Goal: Task Accomplishment & Management: Complete application form

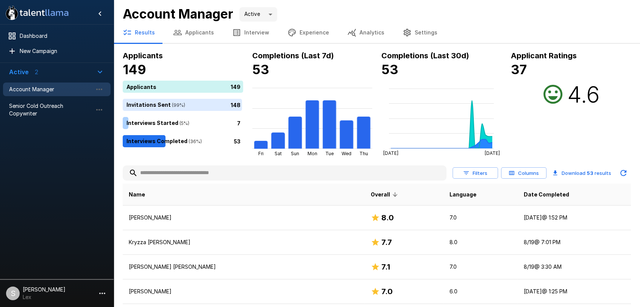
click at [197, 34] on button "Applicants" at bounding box center [193, 32] width 59 height 21
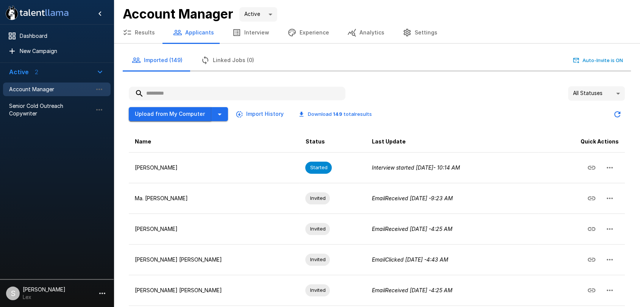
click at [170, 119] on button "Upload from My Computer" at bounding box center [170, 114] width 83 height 14
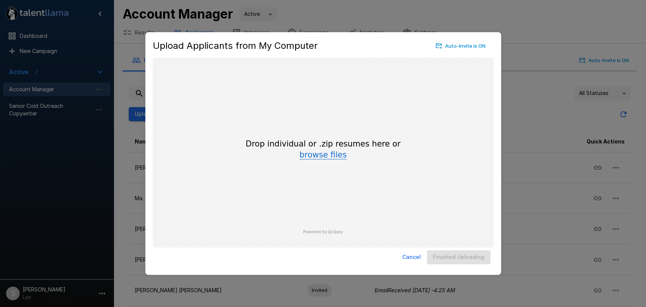
click at [324, 157] on button "browse files" at bounding box center [322, 155] width 47 height 8
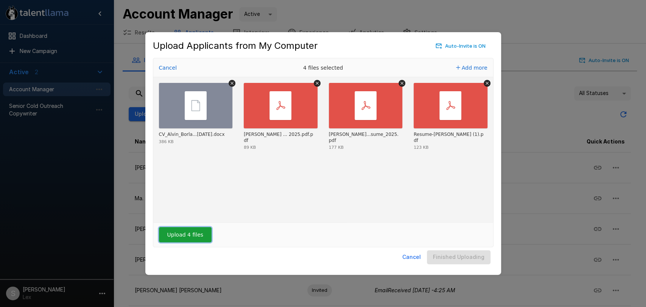
click at [187, 236] on button "Upload 4 files" at bounding box center [185, 234] width 53 height 15
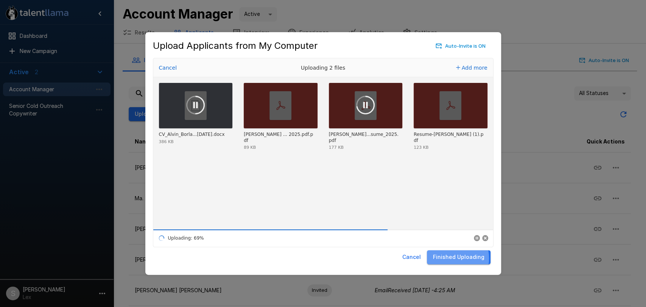
click at [449, 258] on button "Finished Uploading" at bounding box center [459, 257] width 64 height 14
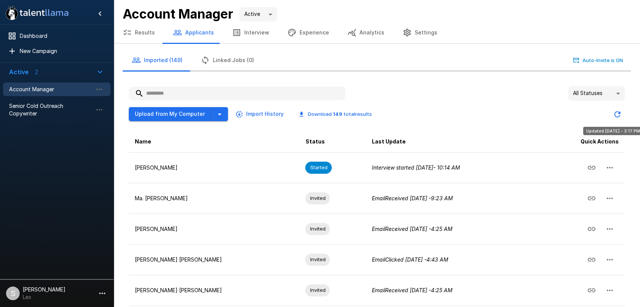
click at [614, 112] on icon "Updated Today - 3:17 PM" at bounding box center [616, 114] width 9 height 9
click at [616, 95] on body ".st0{fill:#FFFFFF;} .st1{fill:#76a4ed;} Dashboard New Campaign Active 2 Account…" at bounding box center [320, 153] width 640 height 307
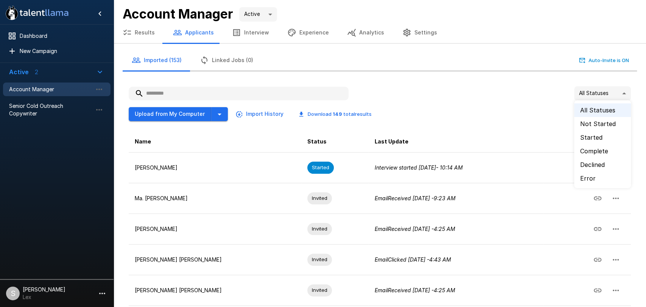
click at [584, 177] on li "Error" at bounding box center [602, 178] width 57 height 14
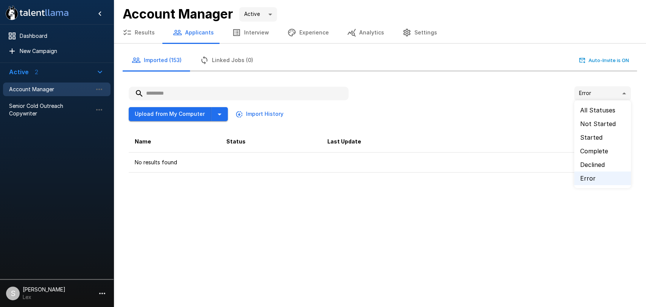
click at [619, 92] on body ".st0{fill:#FFFFFF;} .st1{fill:#76a4ed;} Dashboard New Campaign Active 2 Account…" at bounding box center [323, 153] width 646 height 307
click at [591, 108] on li "All Statuses" at bounding box center [602, 110] width 57 height 14
type input "**"
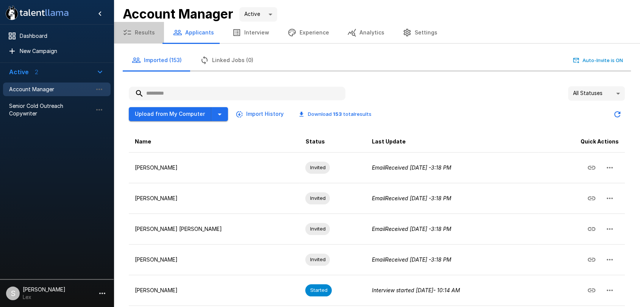
click at [143, 34] on button "Results" at bounding box center [139, 32] width 50 height 21
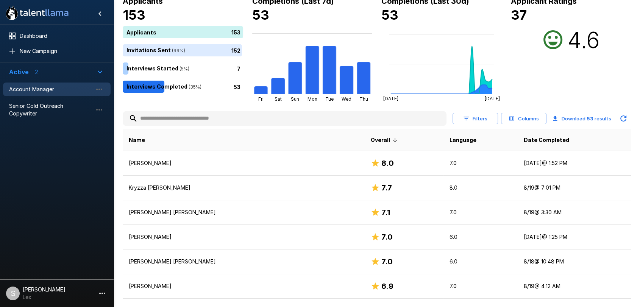
scroll to position [28, 0]
